Goal: Task Accomplishment & Management: Manage account settings

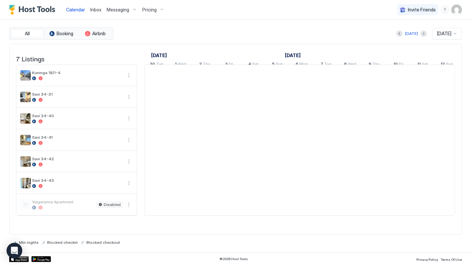
scroll to position [0, 363]
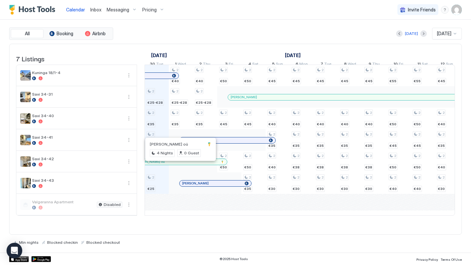
click at [155, 145] on span "[PERSON_NAME] oü" at bounding box center [169, 144] width 38 height 5
click at [206, 10] on div "Calendar Inbox Messaging Pricing Invite Friends RS" at bounding box center [235, 10] width 471 height 20
click at [153, 147] on div "2 €25-€28 2 €35 2 €25-€29 2 €25 2 €40 2 €25-€28 2 €35 2 €40 2 €25-€28 2 €35 2 €…" at bounding box center [423, 140] width 1282 height 151
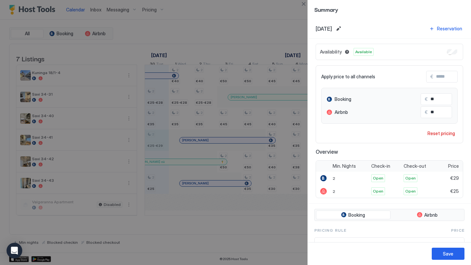
click at [444, 76] on input "Input Field" at bounding box center [459, 76] width 52 height 11
type input "*"
type input "**"
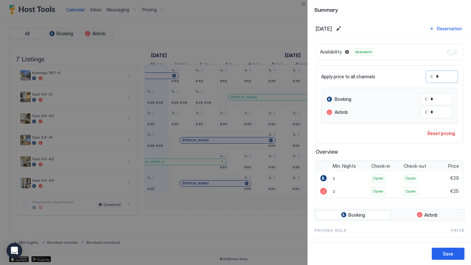
type input "**"
click at [458, 256] on button "Save" at bounding box center [447, 254] width 33 height 12
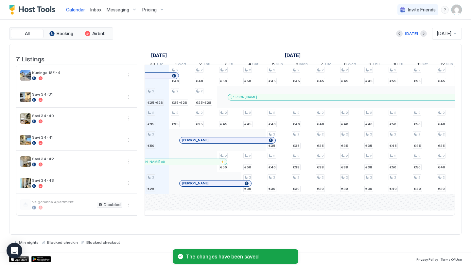
click at [155, 151] on div "2 €25-€28 2 €35 2 €50 2 €25 2 €40 2 €25-€28 2 €35 2 €40 2 €25-€28 2 €35 2 €50 2…" at bounding box center [423, 140] width 1282 height 151
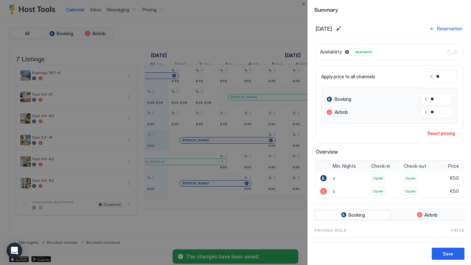
click at [438, 110] on input "**" at bounding box center [453, 112] width 52 height 11
type input "*"
type input "**"
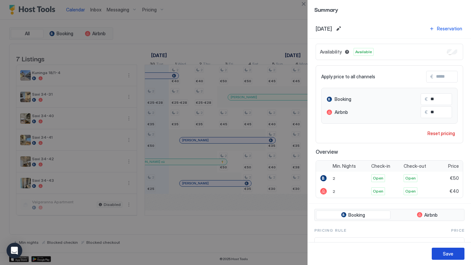
click at [454, 253] on button "Save" at bounding box center [447, 254] width 33 height 12
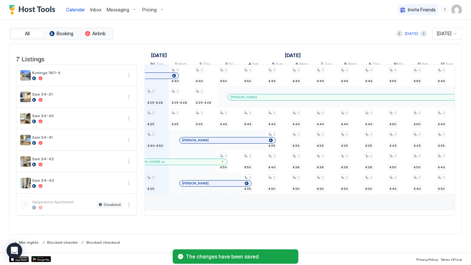
click at [148, 8] on span "Pricing" at bounding box center [149, 10] width 14 height 6
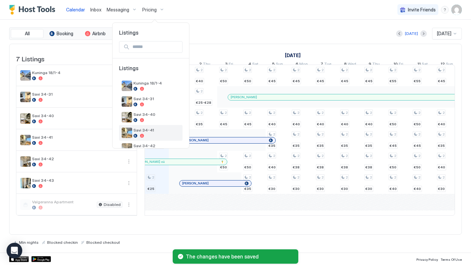
click at [148, 133] on div "Savi 34-41" at bounding box center [156, 133] width 46 height 10
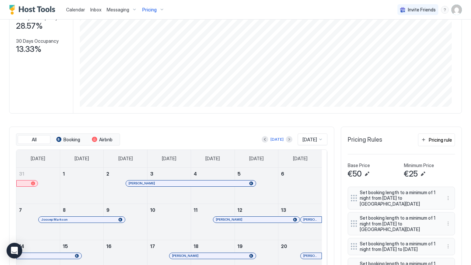
scroll to position [91, 0]
click at [436, 143] on div "Pricing rule" at bounding box center [439, 139] width 23 height 7
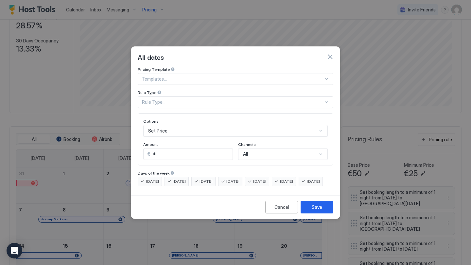
click at [220, 99] on div "Rule Type..." at bounding box center [232, 102] width 181 height 6
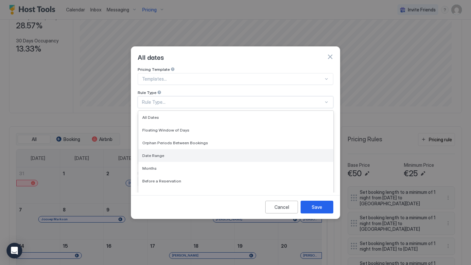
click at [175, 153] on div "Date Range" at bounding box center [235, 155] width 187 height 5
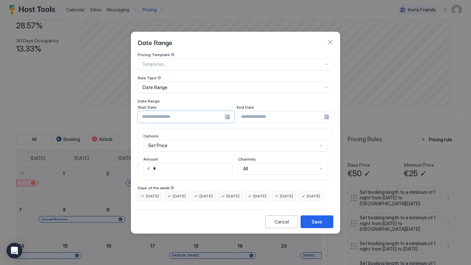
click at [224, 112] on input "Input Field" at bounding box center [181, 116] width 87 height 11
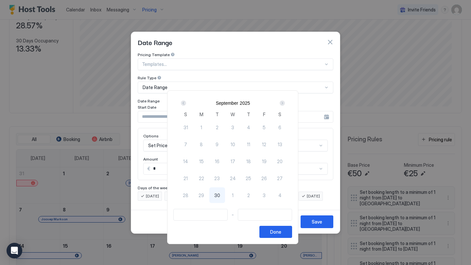
click at [216, 195] on div "30" at bounding box center [217, 196] width 16 height 16
type input "**********"
click at [233, 195] on span "1" at bounding box center [233, 195] width 2 height 7
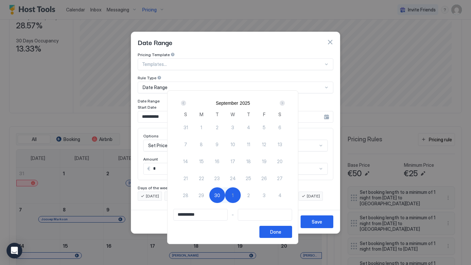
type input "**********"
click at [292, 237] on button "Done" at bounding box center [275, 232] width 33 height 12
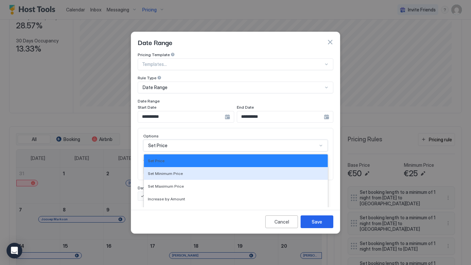
click at [216, 140] on div "Set Minimum Price, 2 of 17. 17 results available. Use Up and Down to choose opt…" at bounding box center [235, 146] width 184 height 12
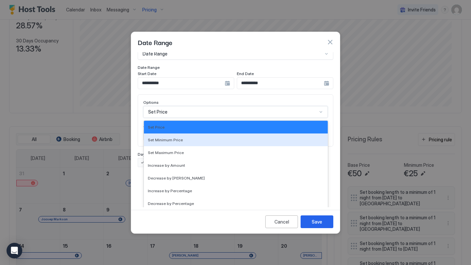
scroll to position [119, 0]
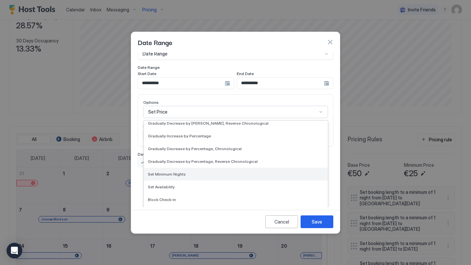
click at [168, 172] on span "Set Minimum Nights" at bounding box center [167, 174] width 38 height 5
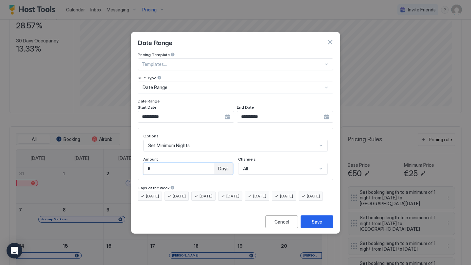
click at [163, 163] on input "*" at bounding box center [178, 168] width 70 height 11
type input "*"
click at [322, 225] on button "Save" at bounding box center [316, 222] width 33 height 13
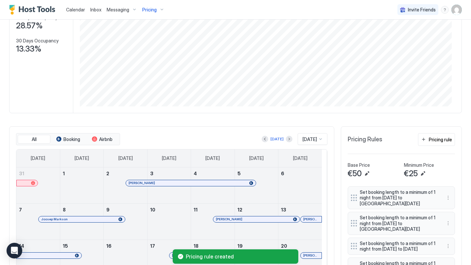
click at [72, 10] on span "Calendar" at bounding box center [75, 10] width 19 height 6
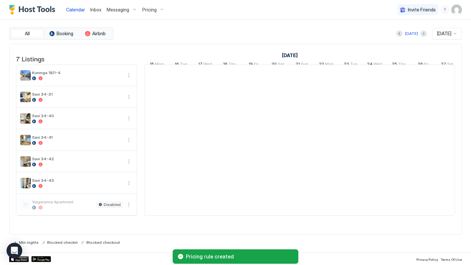
scroll to position [0, 363]
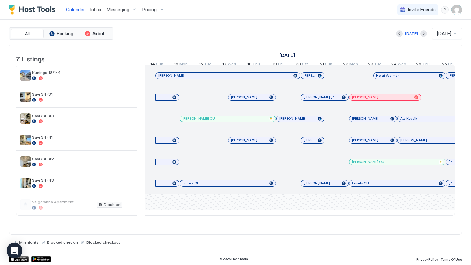
scroll to position [0, 392]
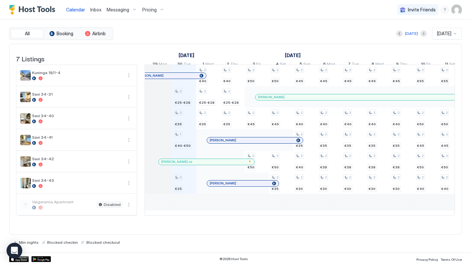
scroll to position [0, 323]
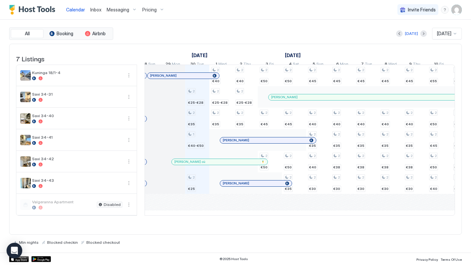
click at [196, 187] on div "2 €25-€28 2 €35 1 €40-€50 2 €25 2 €40 2 €25-€28 2 €35 2 €40 2 €25-€28 2 €35 2 €…" at bounding box center [463, 140] width 1282 height 151
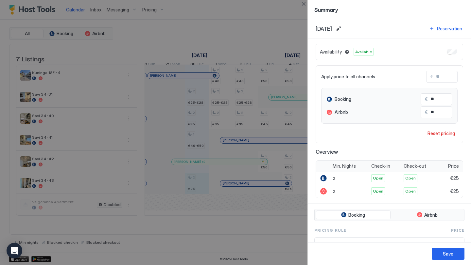
click at [445, 76] on input "Input Field" at bounding box center [459, 76] width 52 height 11
type input "*"
type input "**"
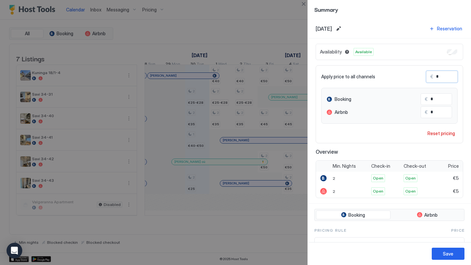
type input "**"
click at [457, 254] on button "Save" at bounding box center [447, 254] width 33 height 12
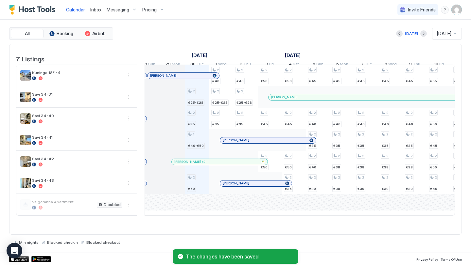
click at [150, 4] on div "Pricing" at bounding box center [153, 9] width 27 height 11
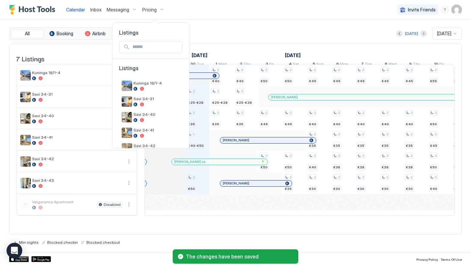
click at [149, 8] on div at bounding box center [235, 132] width 471 height 265
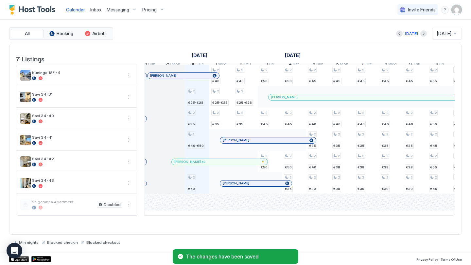
click at [149, 8] on span "Pricing" at bounding box center [149, 10] width 14 height 6
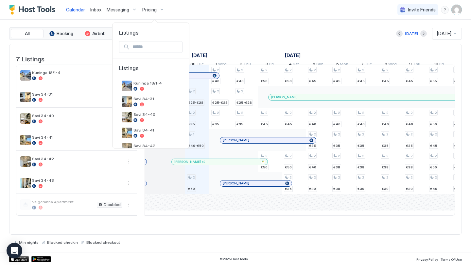
scroll to position [46, 0]
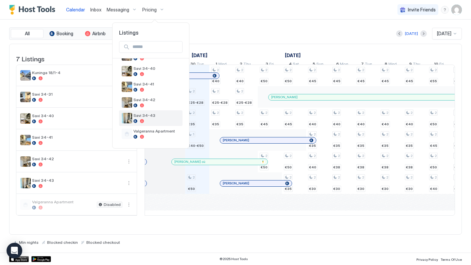
click at [149, 115] on span "Savi 34-43" at bounding box center [156, 115] width 46 height 5
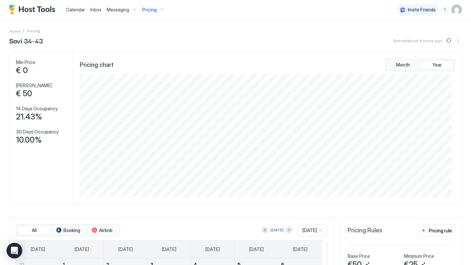
scroll to position [94, 0]
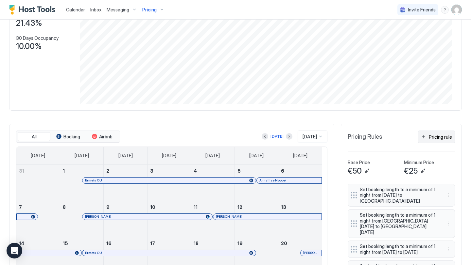
click at [446, 141] on div "Pricing rule" at bounding box center [439, 137] width 23 height 7
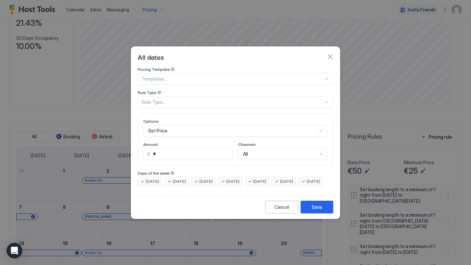
click at [231, 99] on div "Rule Type..." at bounding box center [232, 102] width 181 height 6
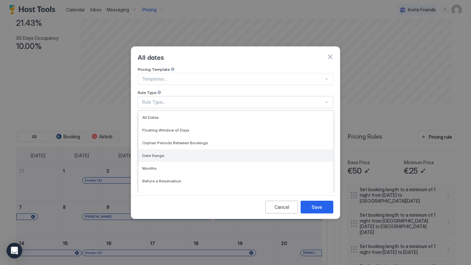
click at [158, 153] on span "Date Range" at bounding box center [153, 155] width 22 height 5
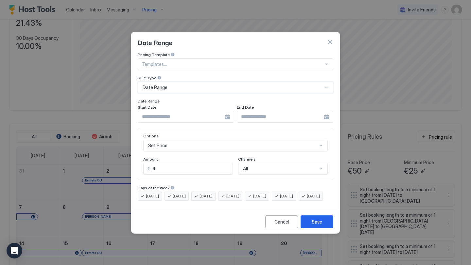
click at [199, 111] on input "Input Field" at bounding box center [181, 116] width 87 height 11
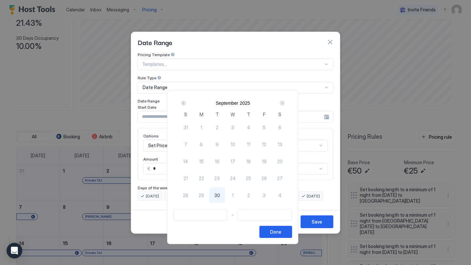
click at [223, 195] on div "30" at bounding box center [217, 196] width 16 height 16
type input "**********"
click at [233, 197] on div "1" at bounding box center [233, 196] width 16 height 16
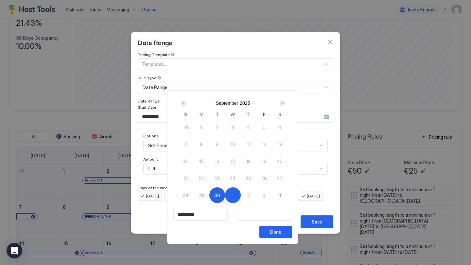
type input "**********"
click at [292, 238] on button "Done" at bounding box center [275, 232] width 33 height 12
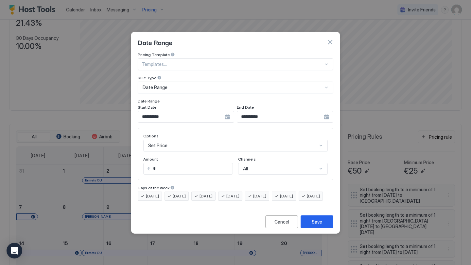
click at [181, 140] on div "Set Price" at bounding box center [235, 146] width 184 height 12
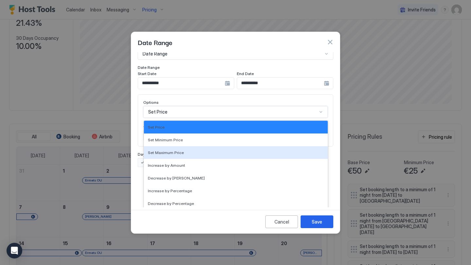
scroll to position [119, 0]
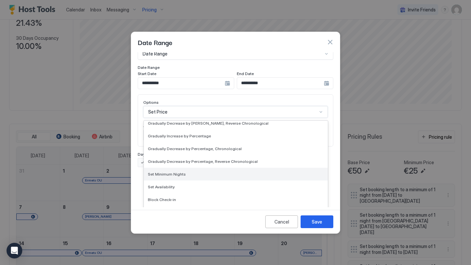
click at [174, 172] on span "Set Minimum Nights" at bounding box center [167, 174] width 38 height 5
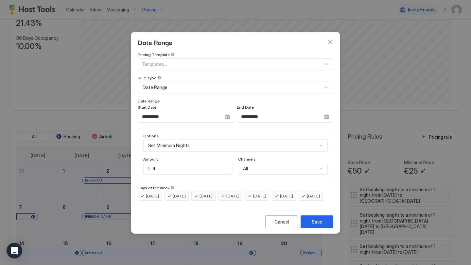
scroll to position [0, 0]
click at [210, 163] on input "*" at bounding box center [178, 168] width 70 height 11
type input "*"
click at [312, 223] on button "Save" at bounding box center [316, 222] width 33 height 13
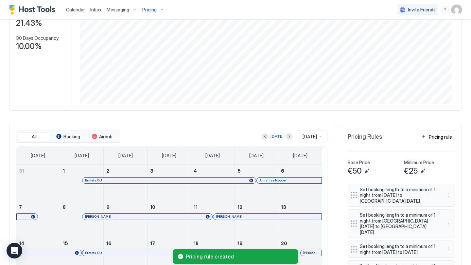
click at [78, 6] on link "Calendar" at bounding box center [75, 9] width 19 height 7
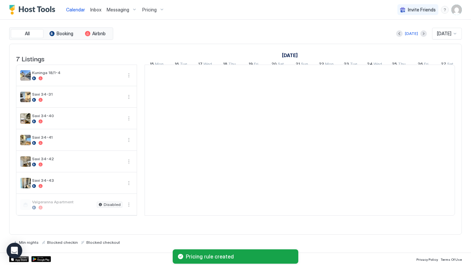
scroll to position [0, 363]
